Goal: Transaction & Acquisition: Purchase product/service

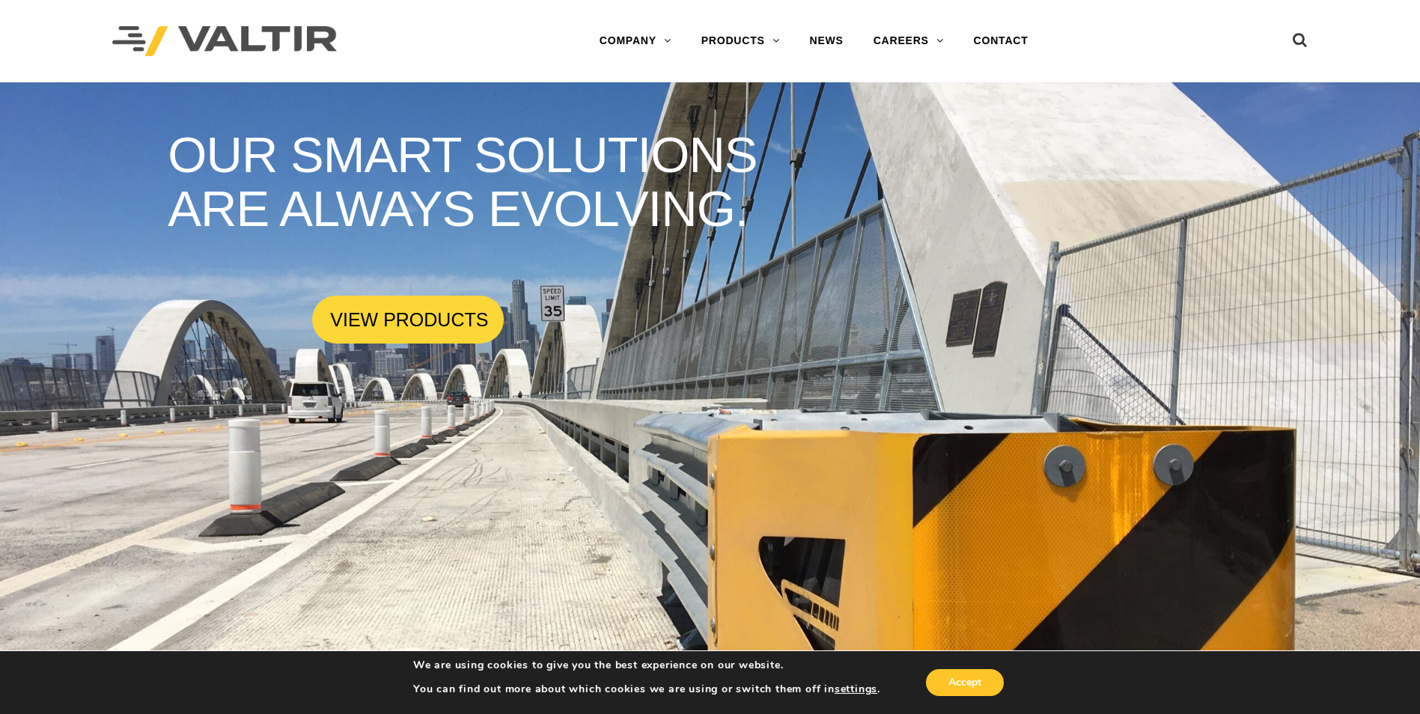
click at [1310, 42] on div "Menu COMPANY ABOUT VALTIR OUR HISTORY RENTALS INTERNATIONAL PRODUCTS BARRICADES…" at bounding box center [710, 41] width 1218 height 82
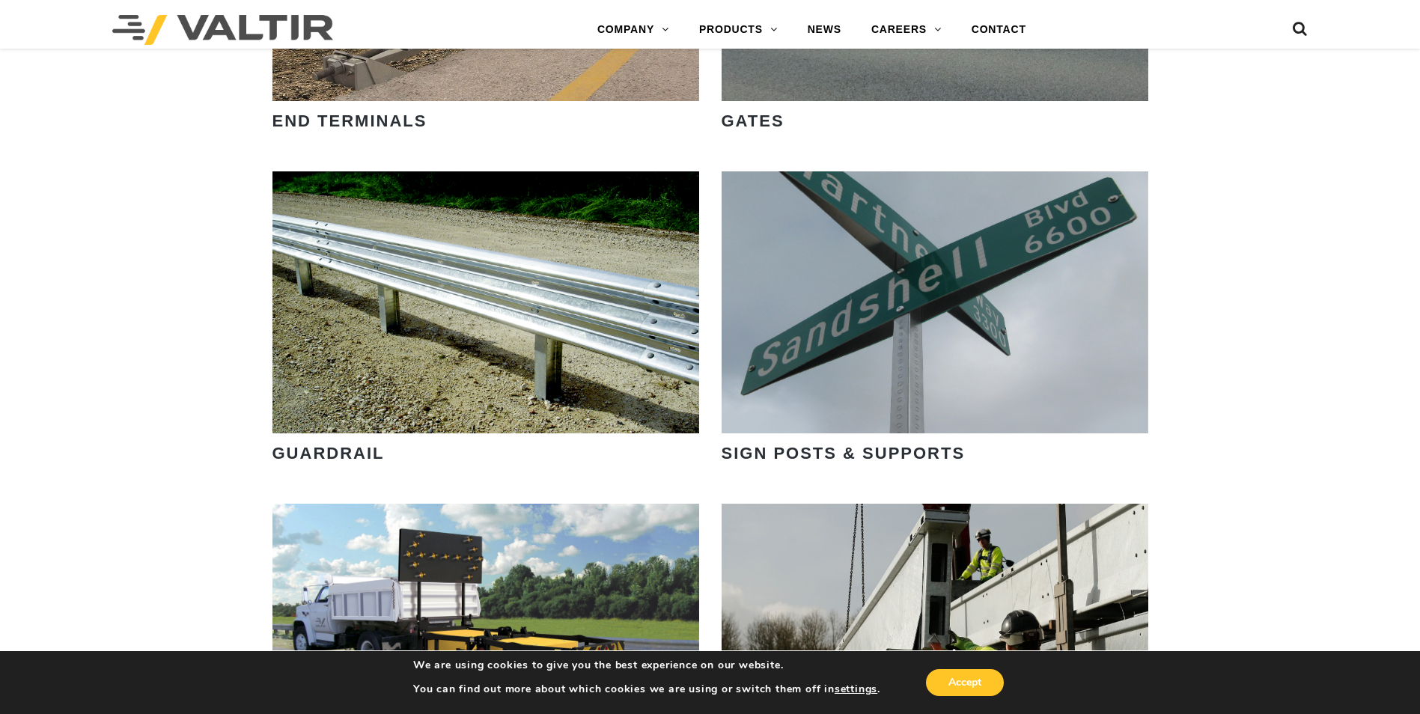
scroll to position [1872, 0]
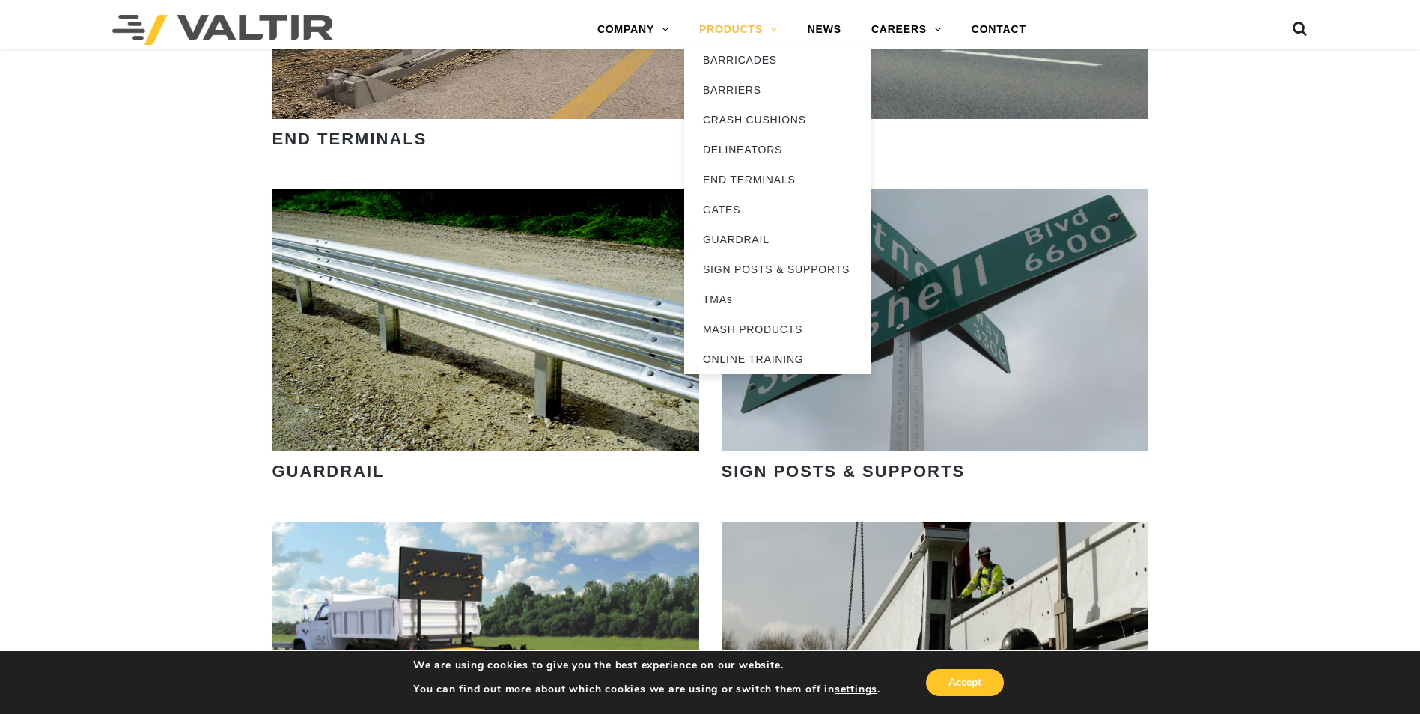
click at [740, 37] on link "PRODUCTS" at bounding box center [738, 30] width 109 height 30
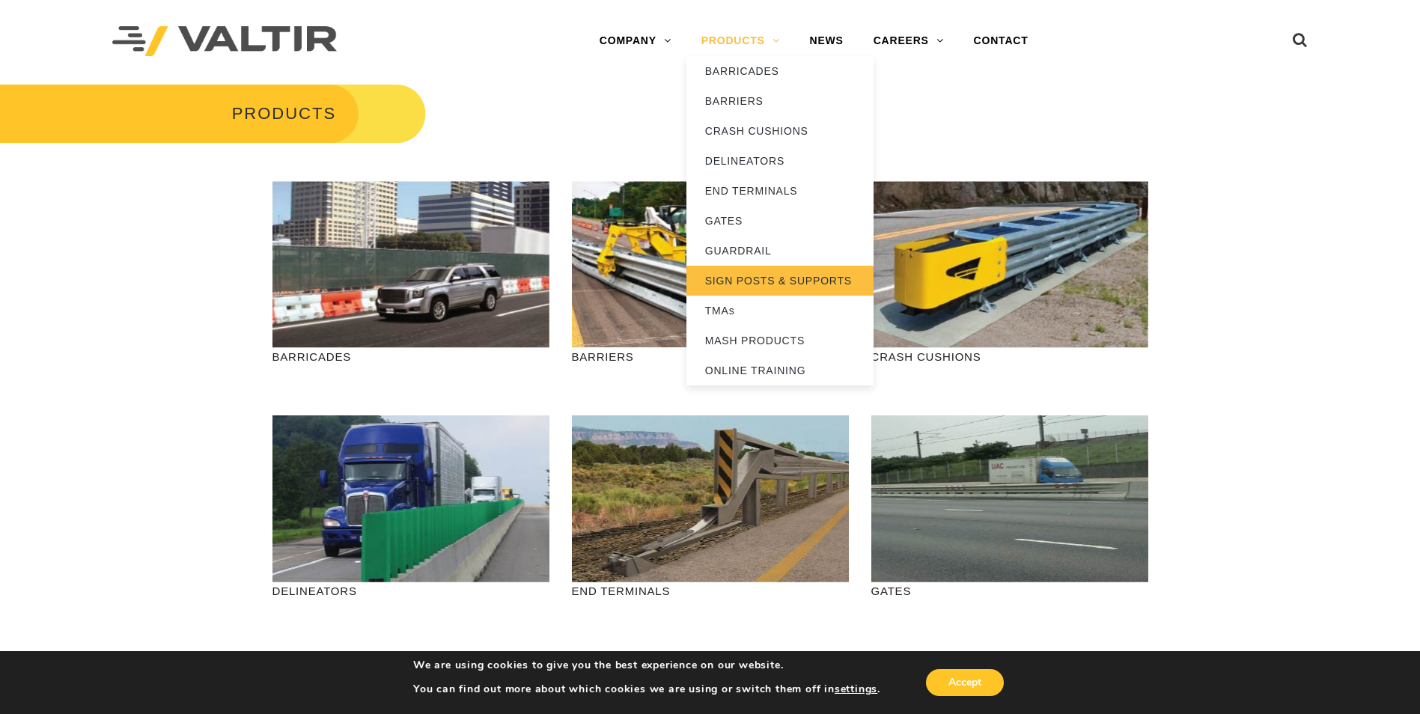
click at [775, 282] on link "SIGN POSTS & SUPPORTS" at bounding box center [780, 281] width 187 height 30
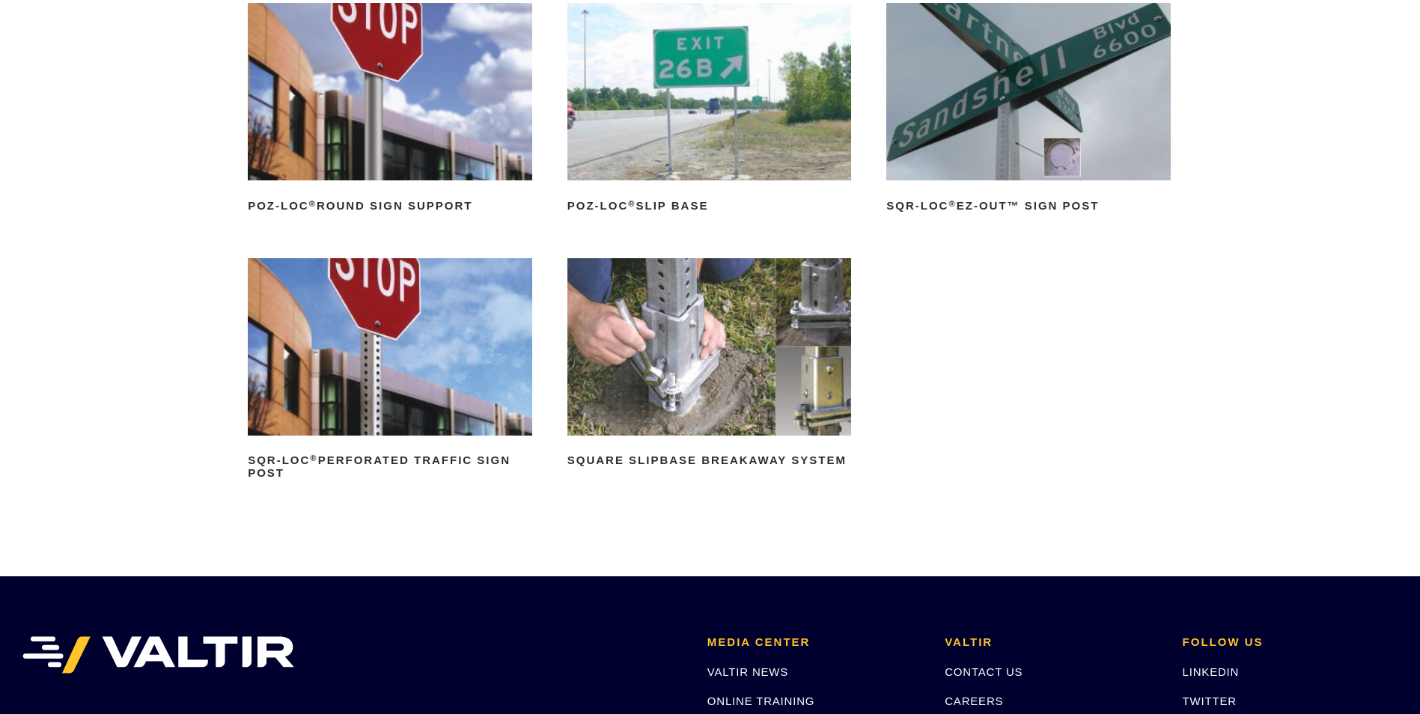
scroll to position [300, 0]
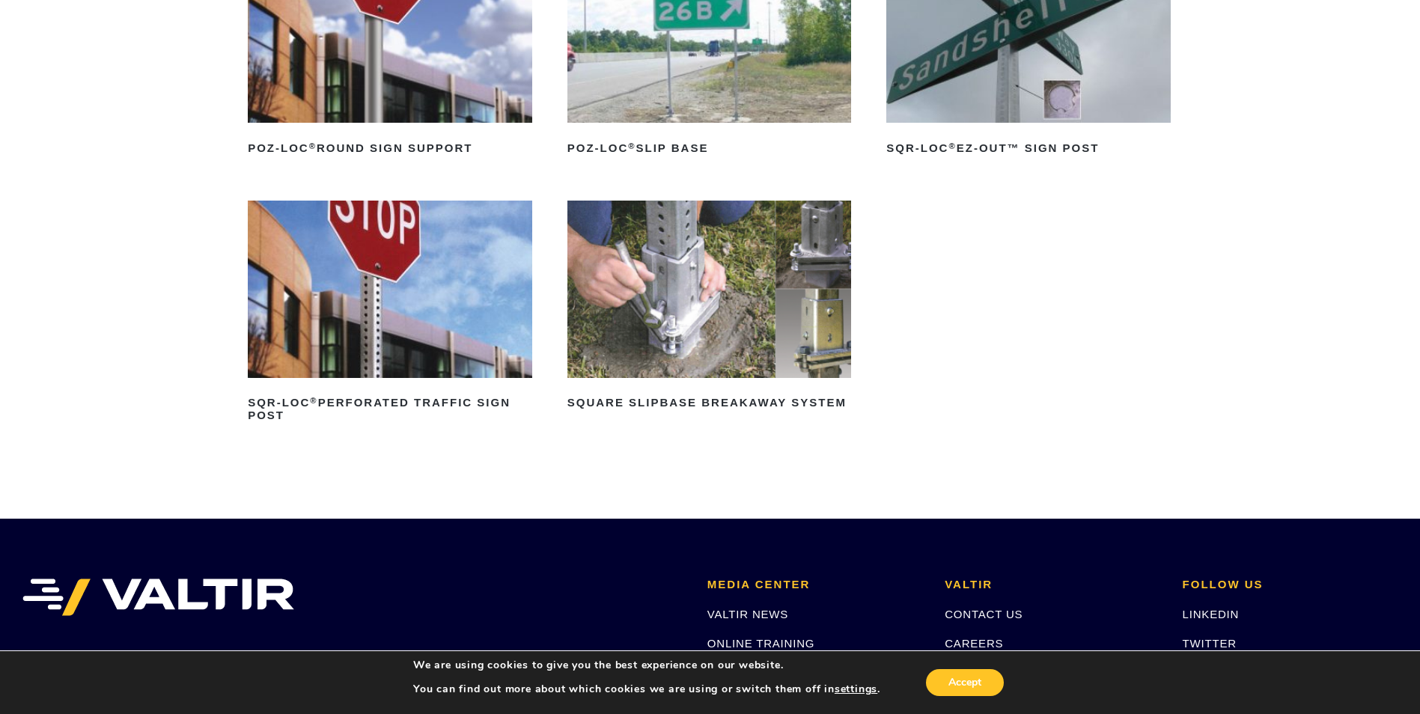
click at [422, 329] on img at bounding box center [390, 289] width 285 height 177
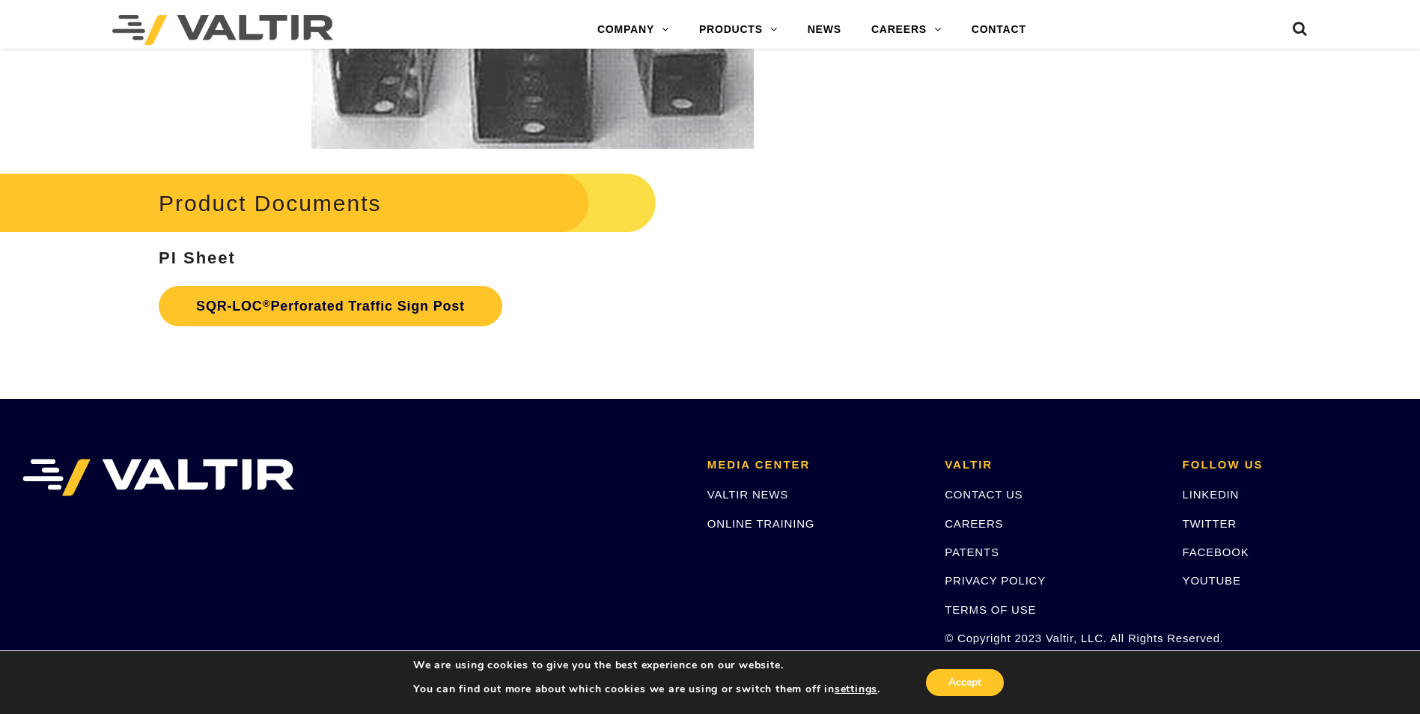
scroll to position [2967, 0]
